Goal: Information Seeking & Learning: Learn about a topic

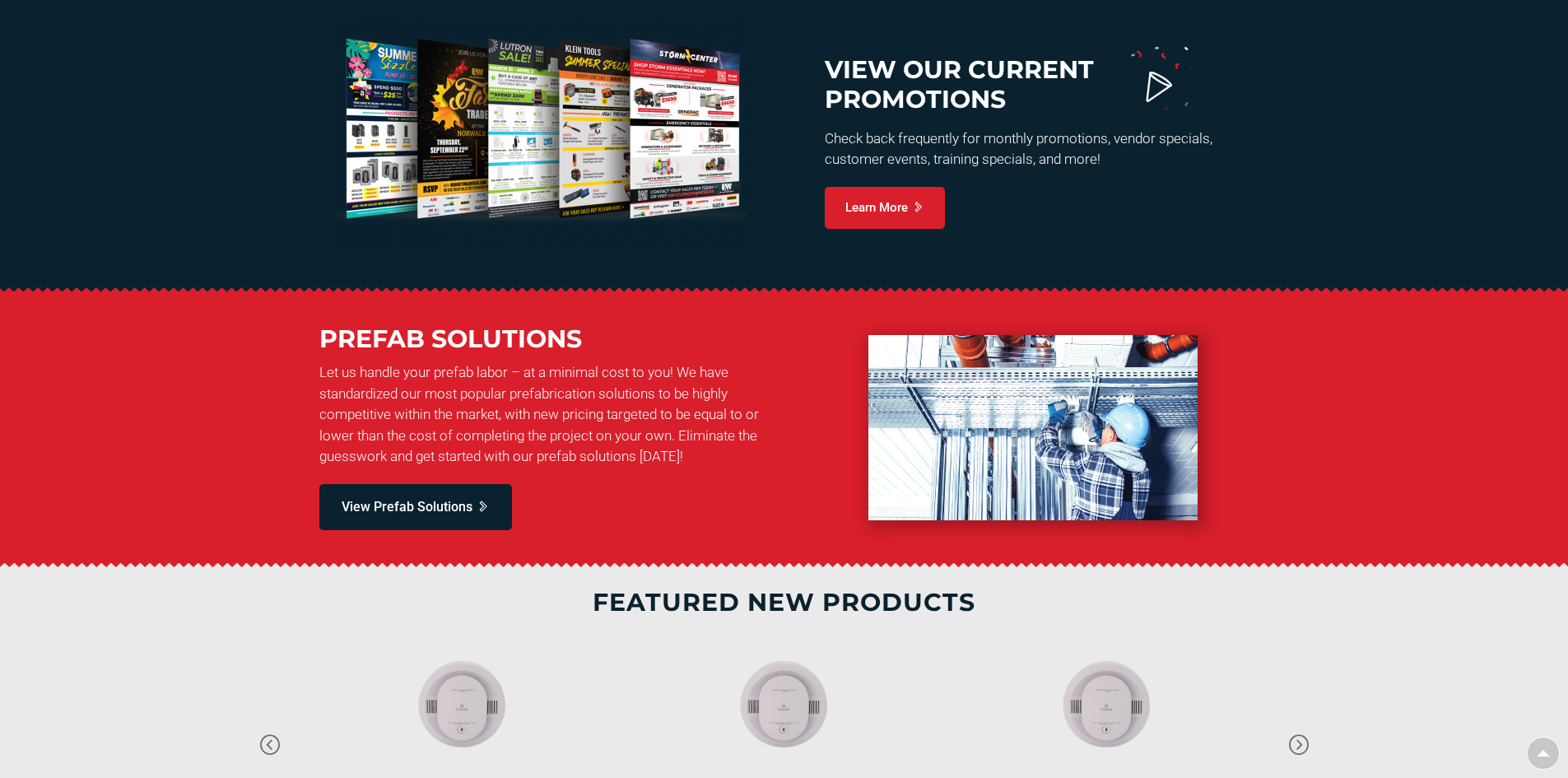
type input "[GEOGRAPHIC_DATA][STREET_ADDRESS][GEOGRAPHIC_DATA]"
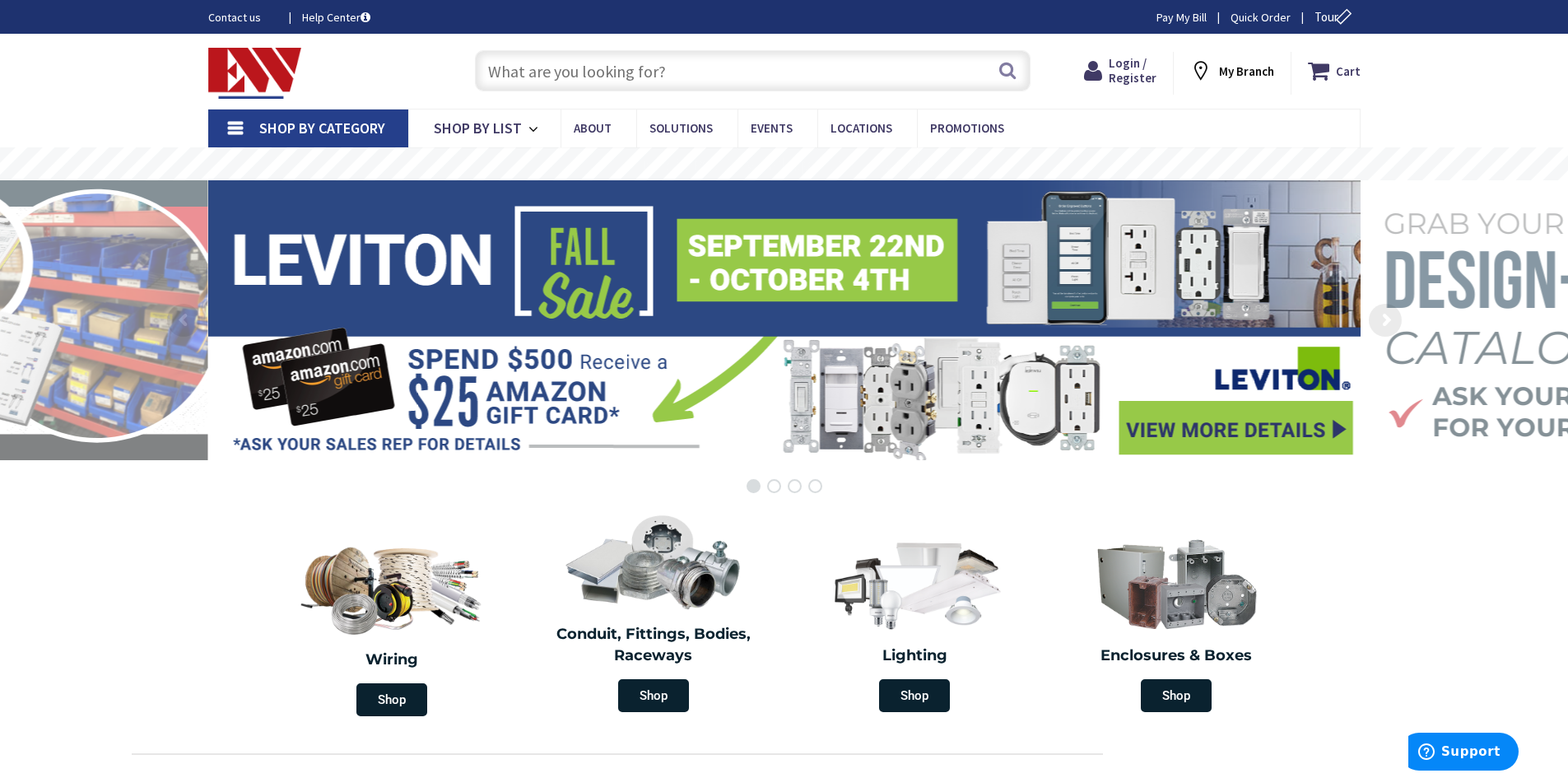
click at [711, 340] on rs-layer at bounding box center [784, 320] width 1153 height 280
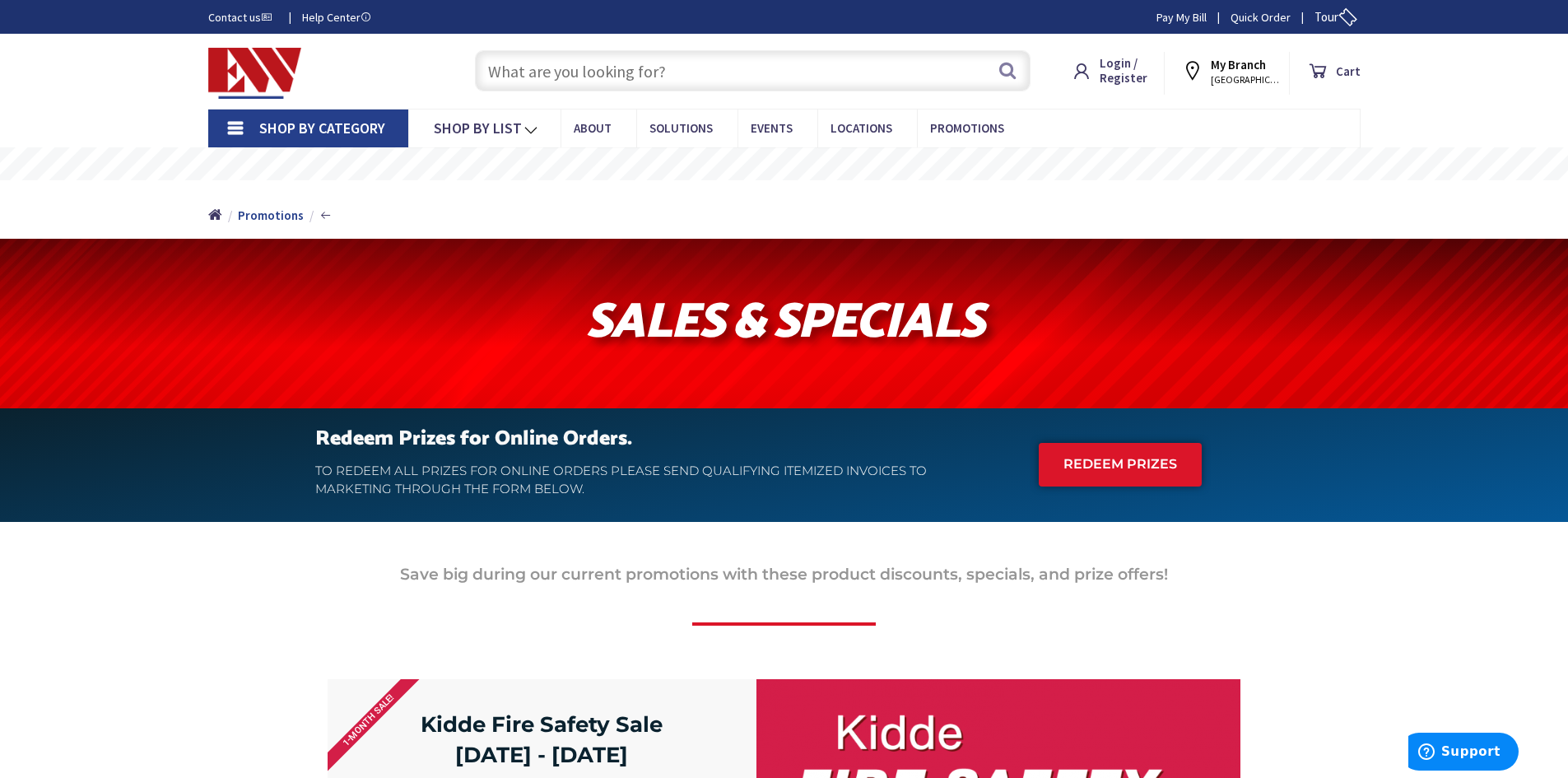
click at [489, 578] on p "Save big during our current promotions with these product discounts, specials, …" at bounding box center [783, 574] width 919 height 22
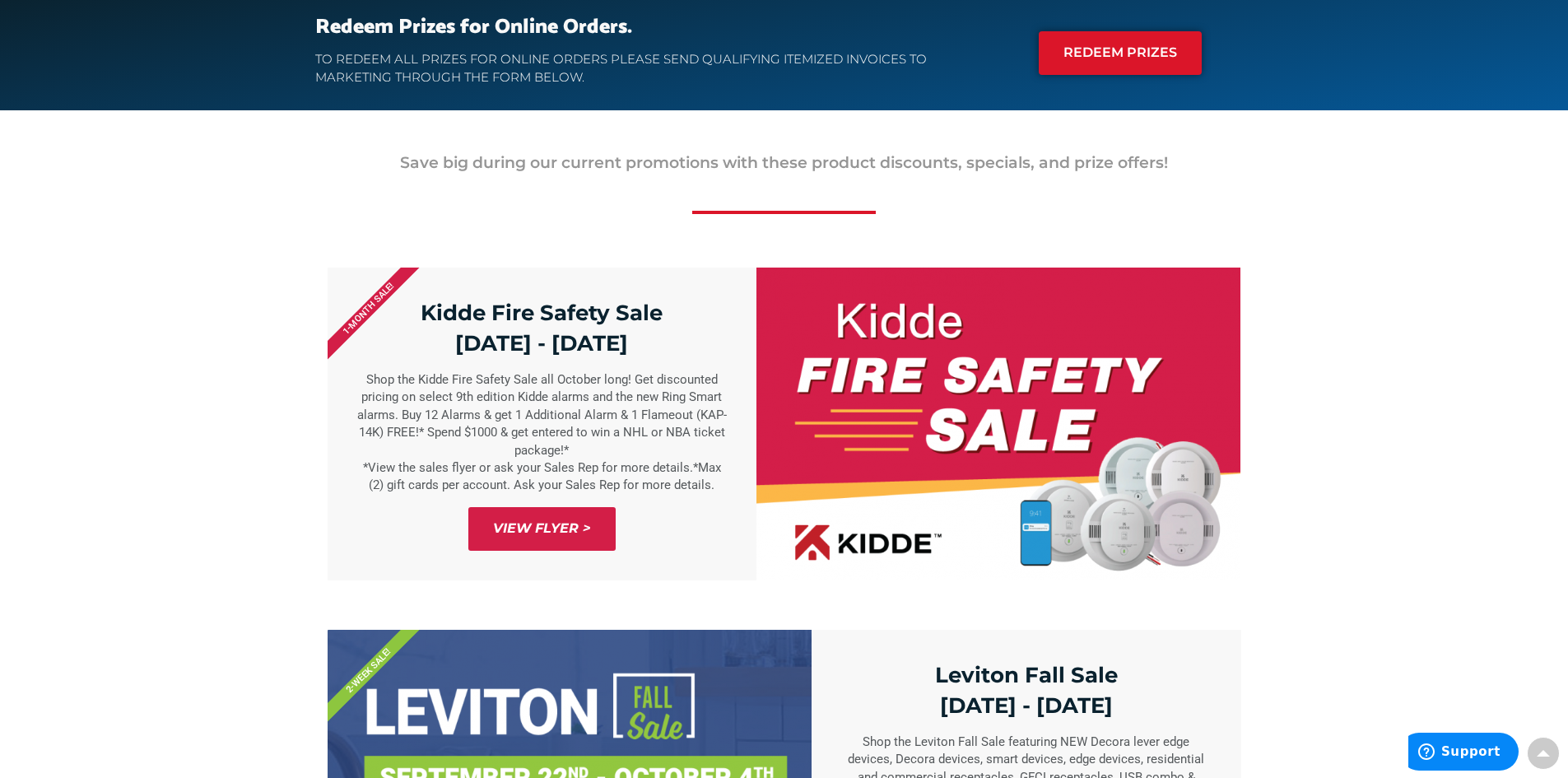
scroll to position [658, 0]
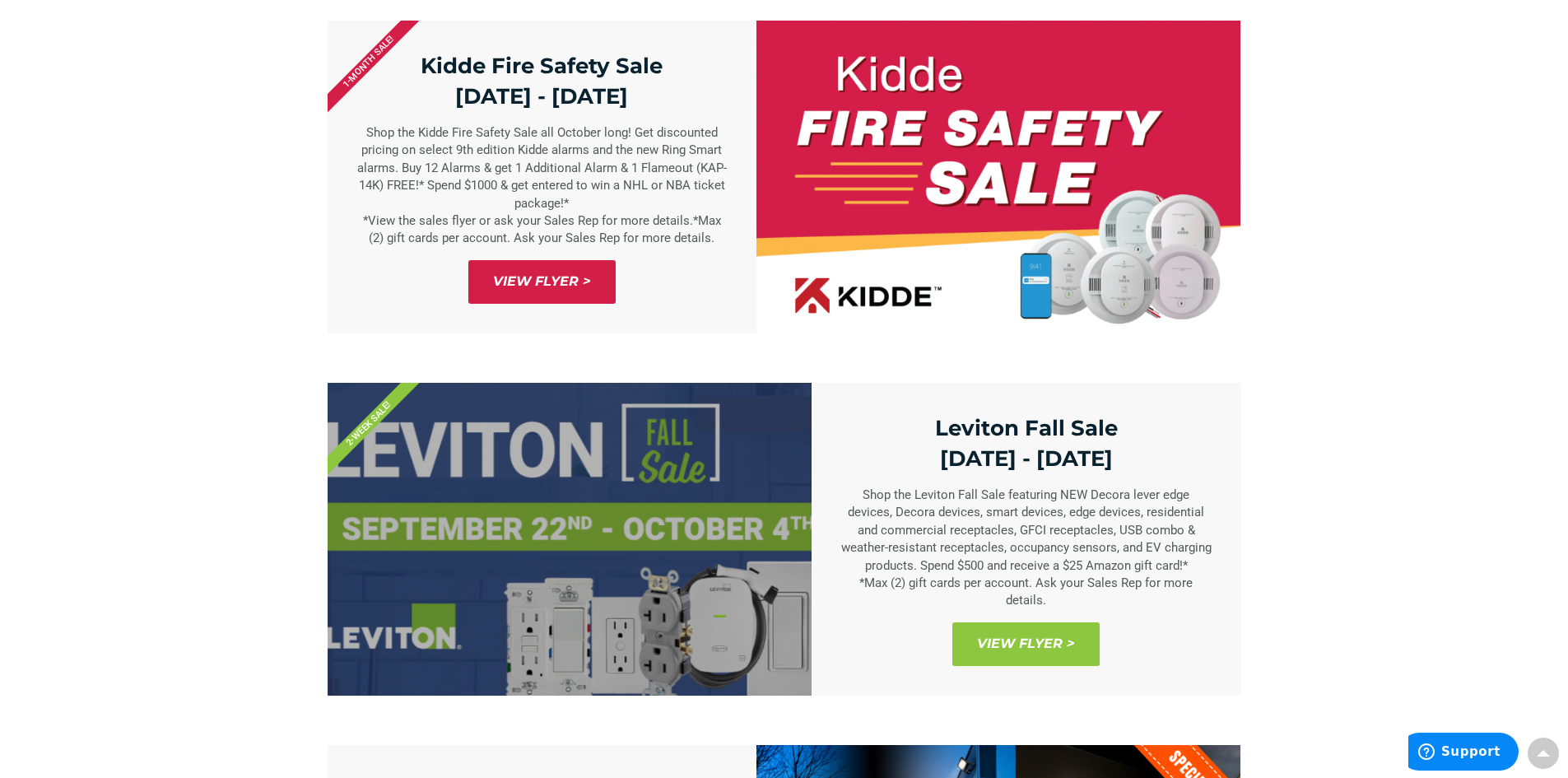
click at [1078, 638] on span "View Flyer >" at bounding box center [1025, 644] width 147 height 44
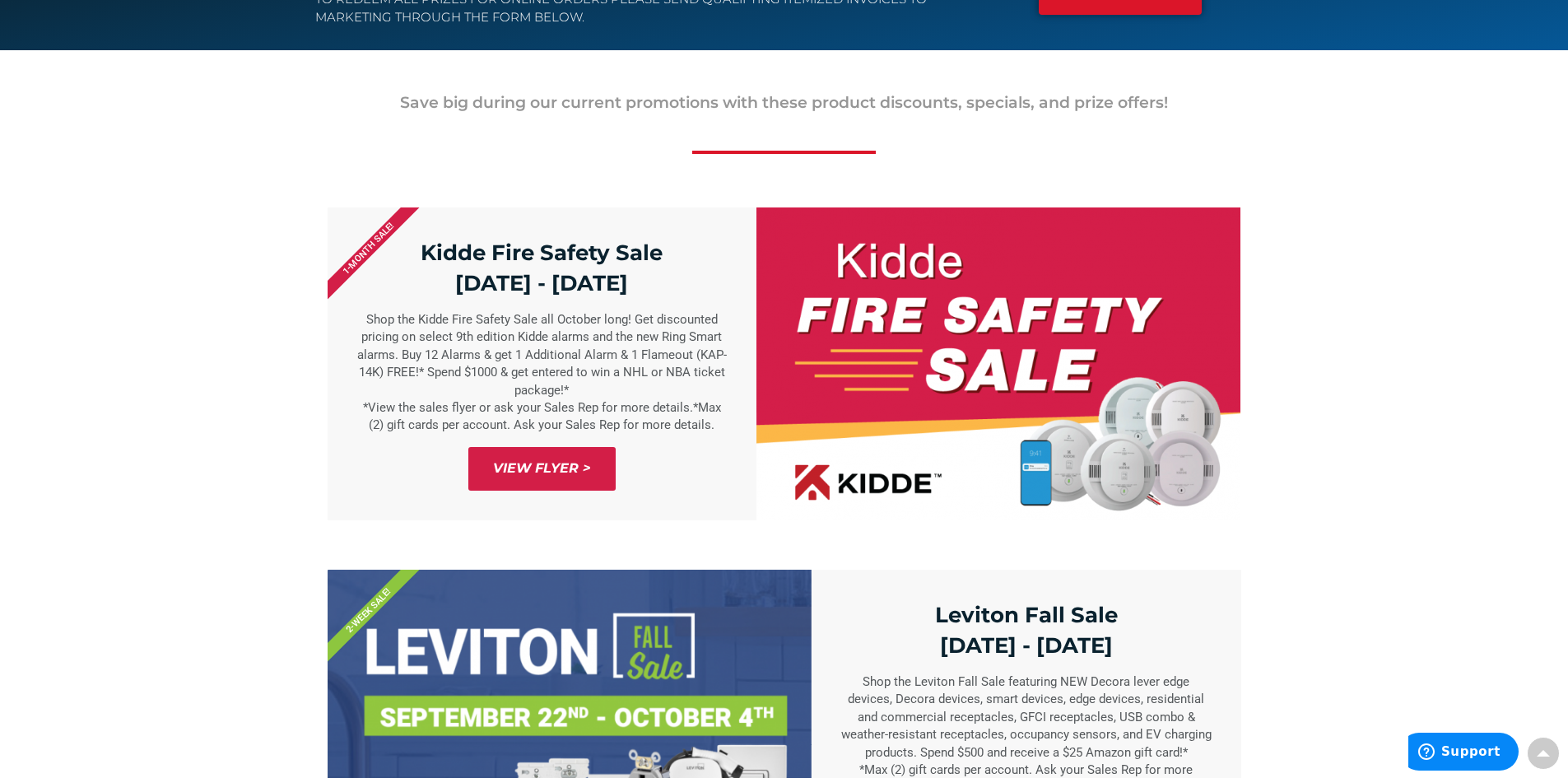
scroll to position [0, 0]
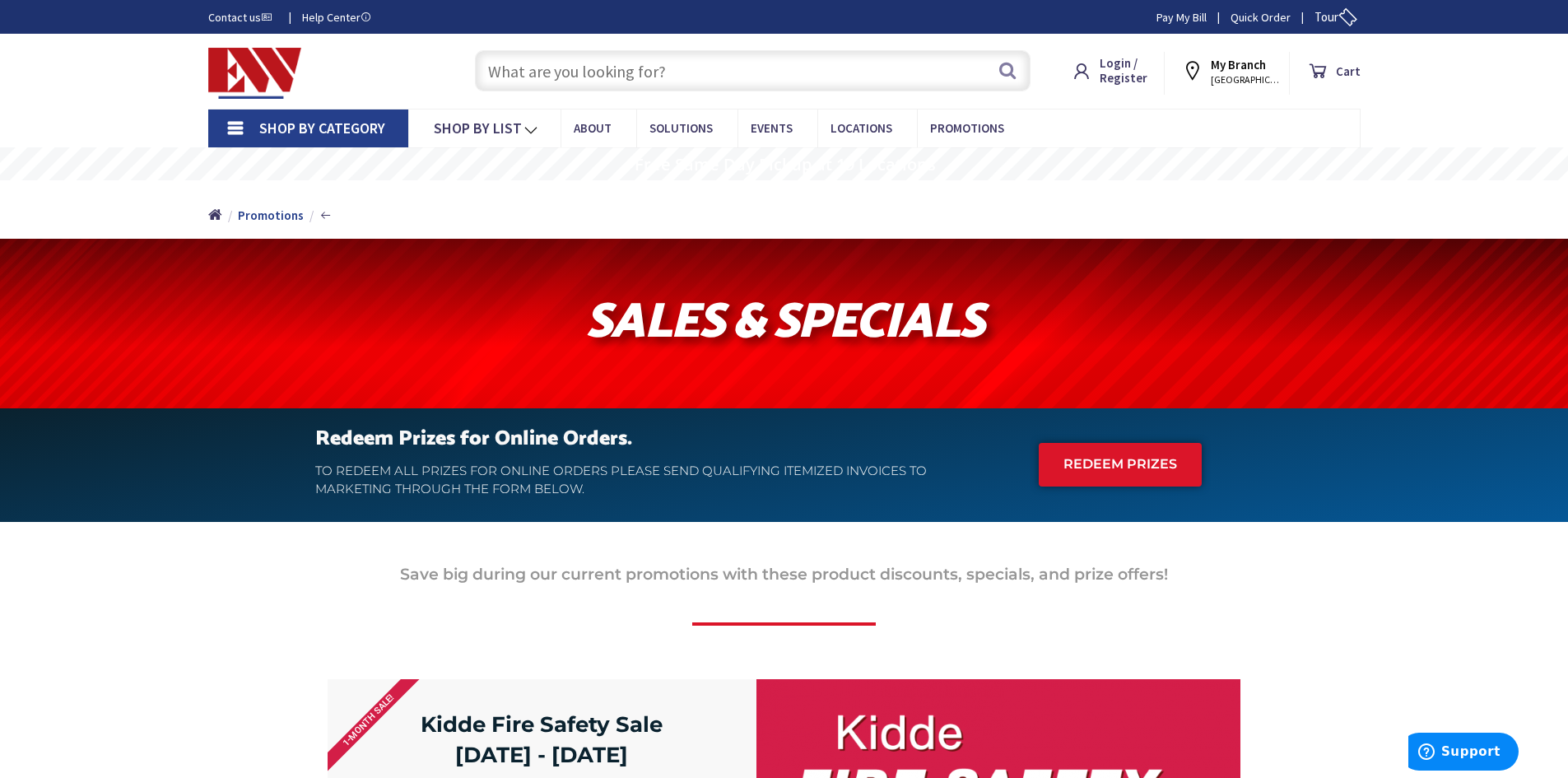
click at [244, 90] on img at bounding box center [255, 73] width 93 height 51
